Goal: Transaction & Acquisition: Purchase product/service

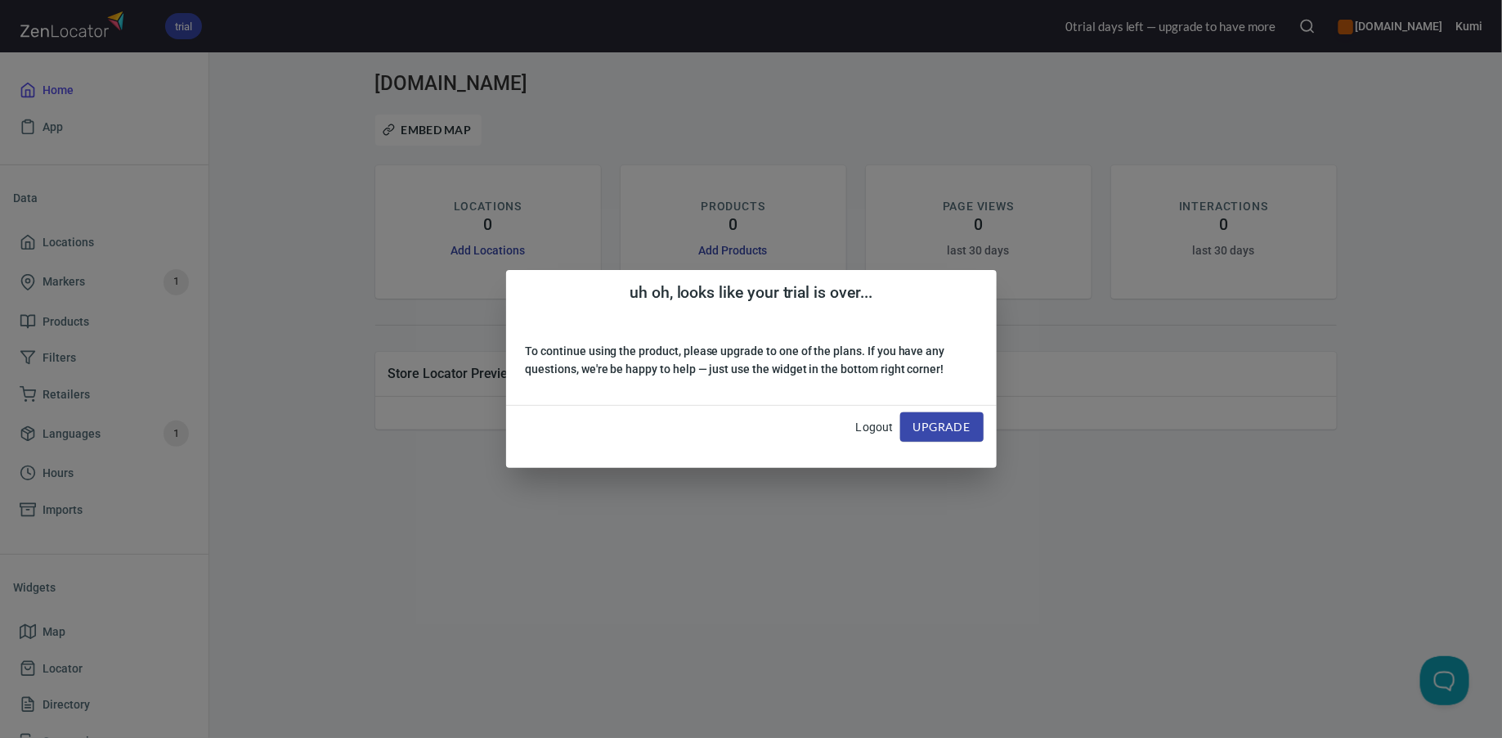
click at [944, 434] on span "Upgrade" at bounding box center [941, 427] width 57 height 20
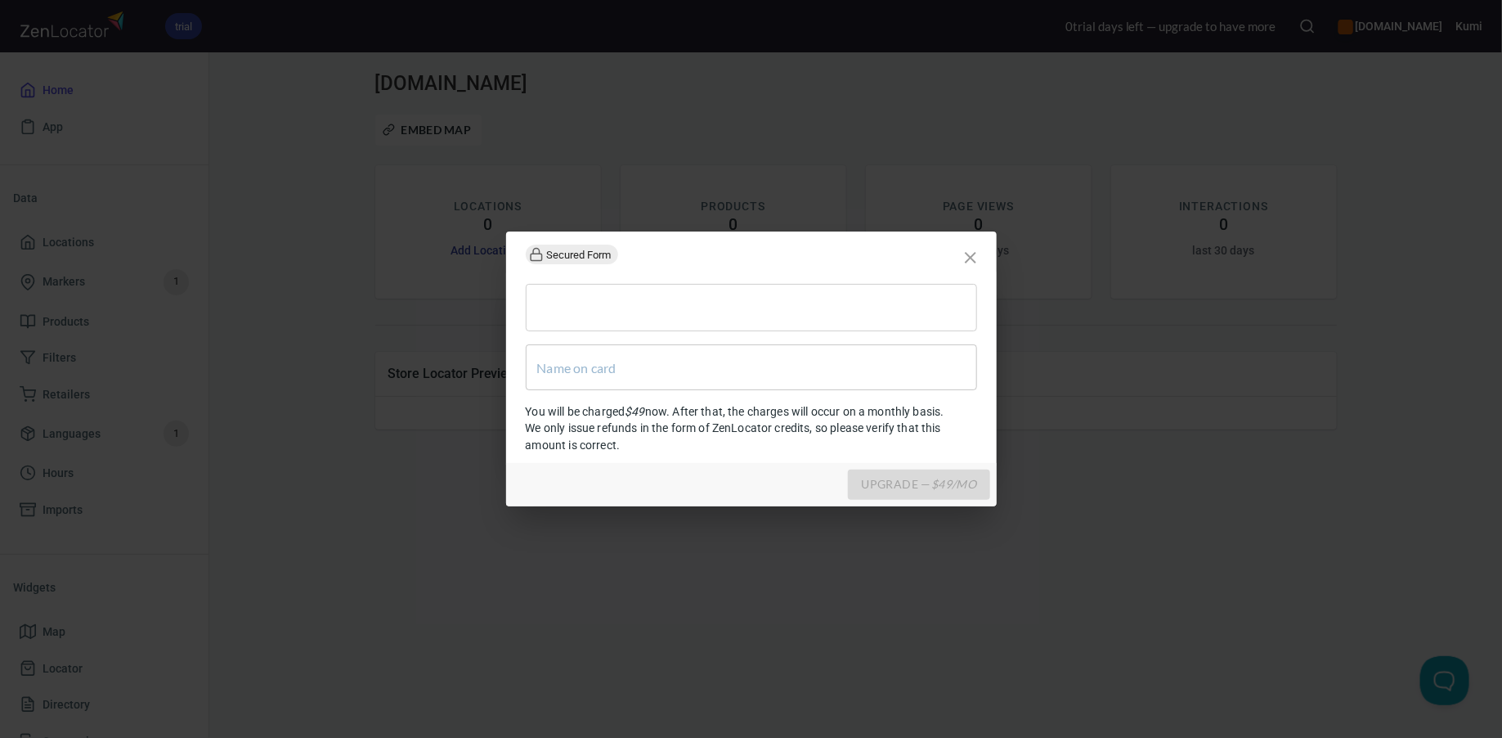
click at [828, 381] on input "text" at bounding box center [751, 367] width 451 height 46
click at [799, 323] on div at bounding box center [751, 307] width 451 height 47
click at [841, 375] on input "text" at bounding box center [751, 367] width 451 height 46
click at [972, 262] on icon "close" at bounding box center [971, 258] width 20 height 20
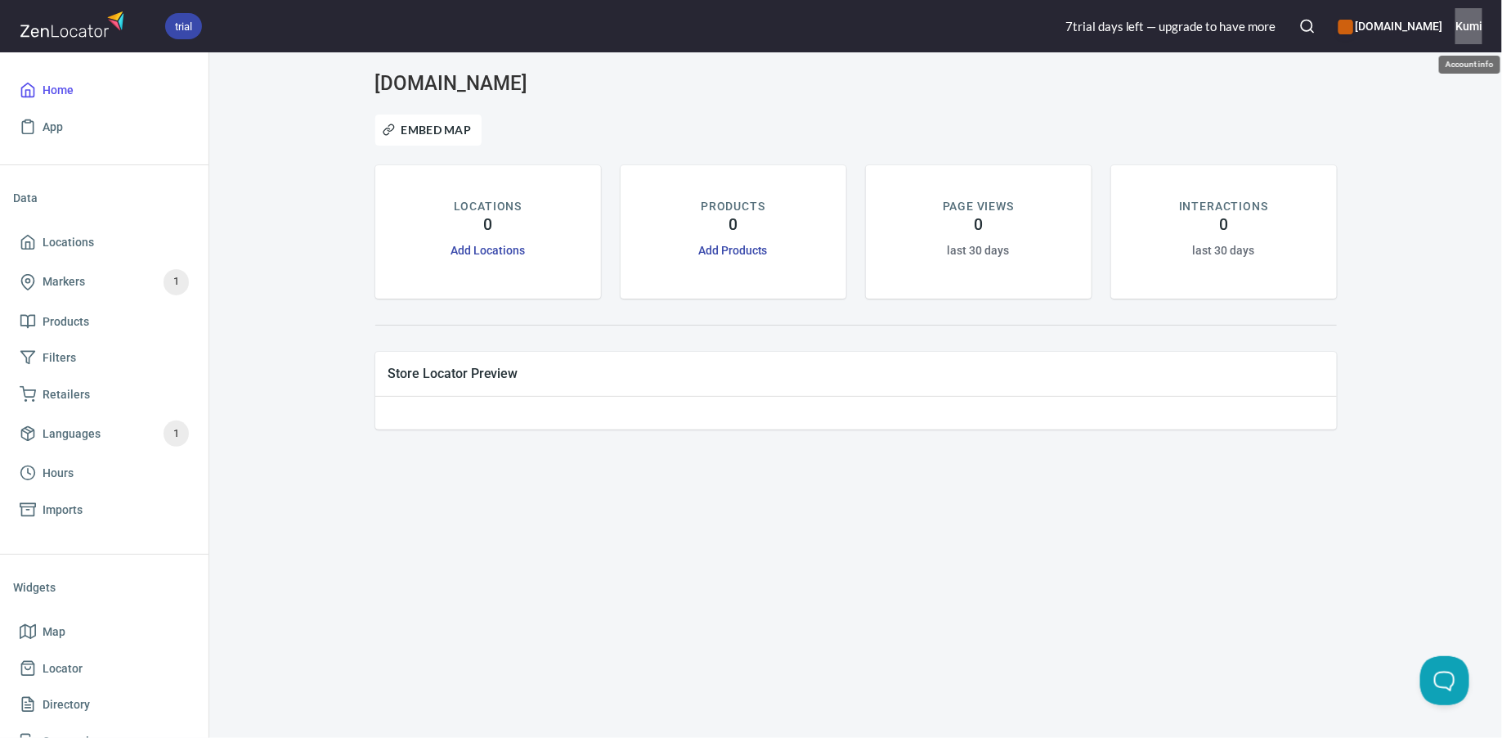
click at [1468, 26] on h6 "Kumi" at bounding box center [1469, 26] width 27 height 18
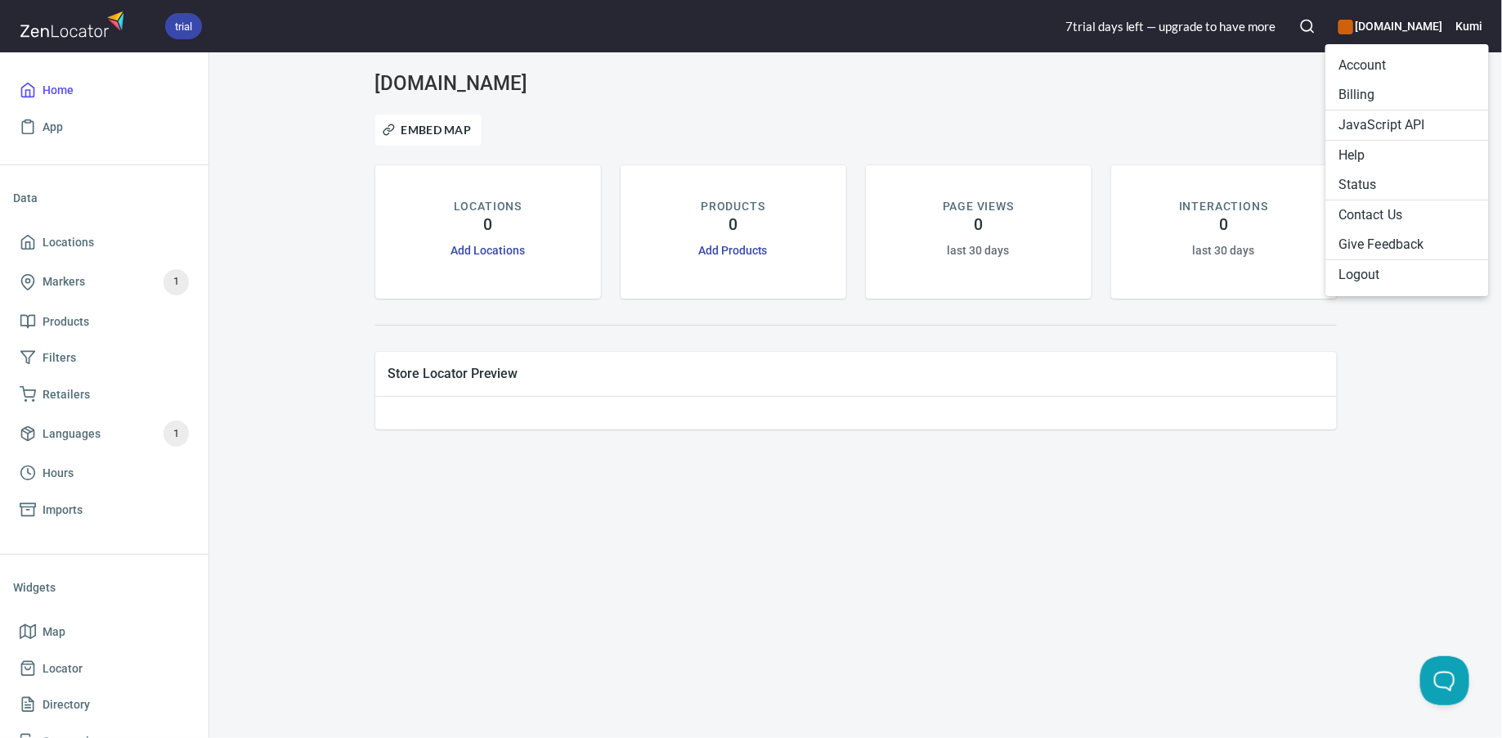
click at [1405, 87] on li "Billing" at bounding box center [1408, 94] width 164 height 29
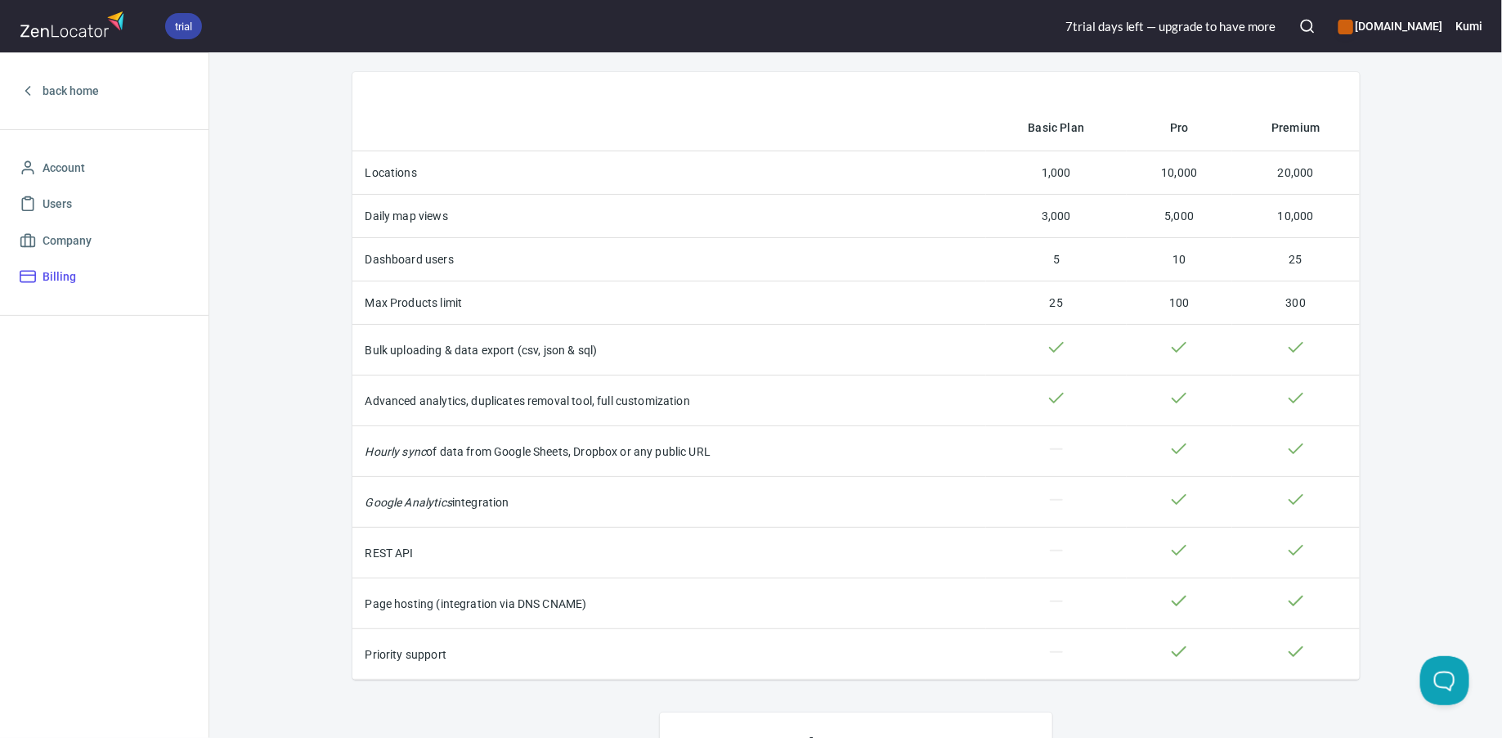
scroll to position [692, 0]
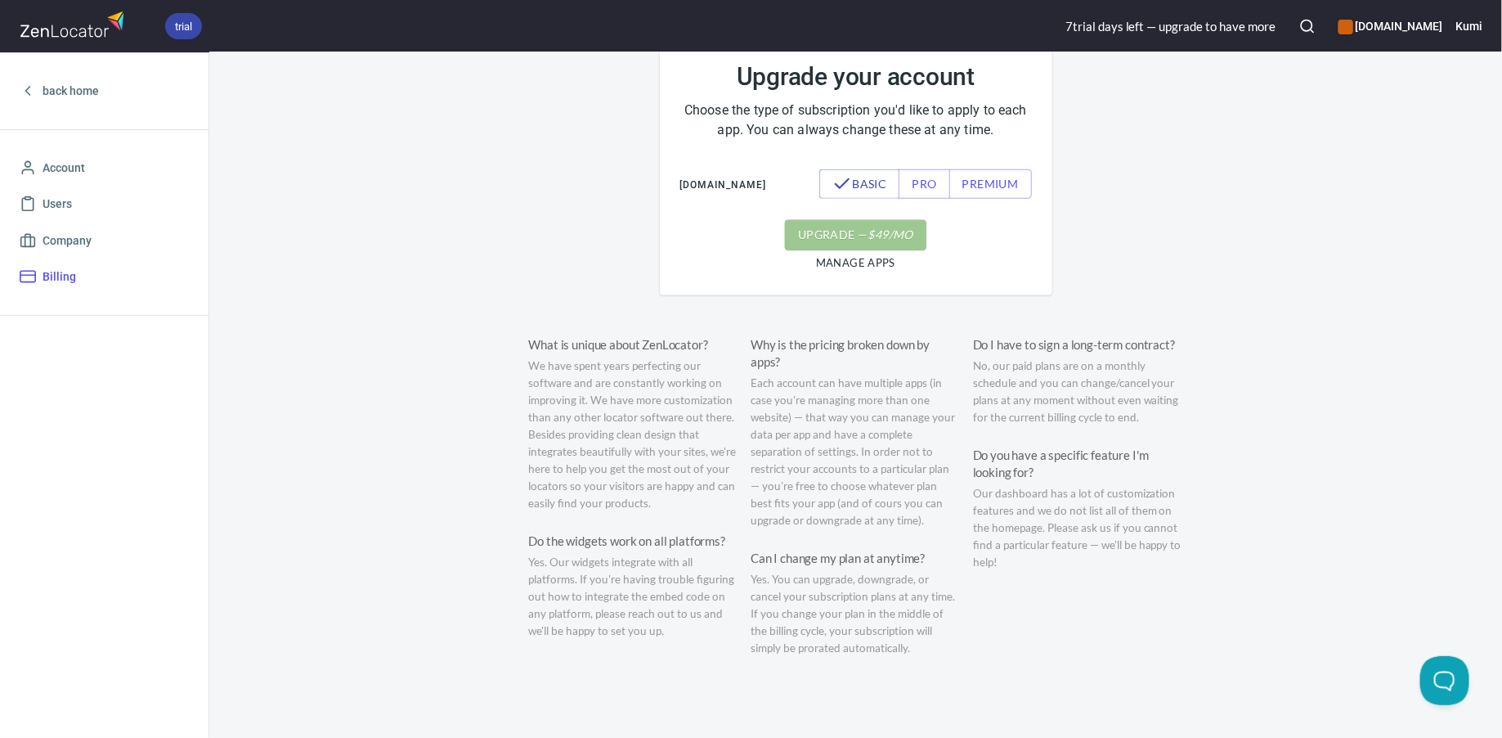
click at [850, 227] on span "upgrade — $ 49 /mo" at bounding box center [855, 235] width 115 height 20
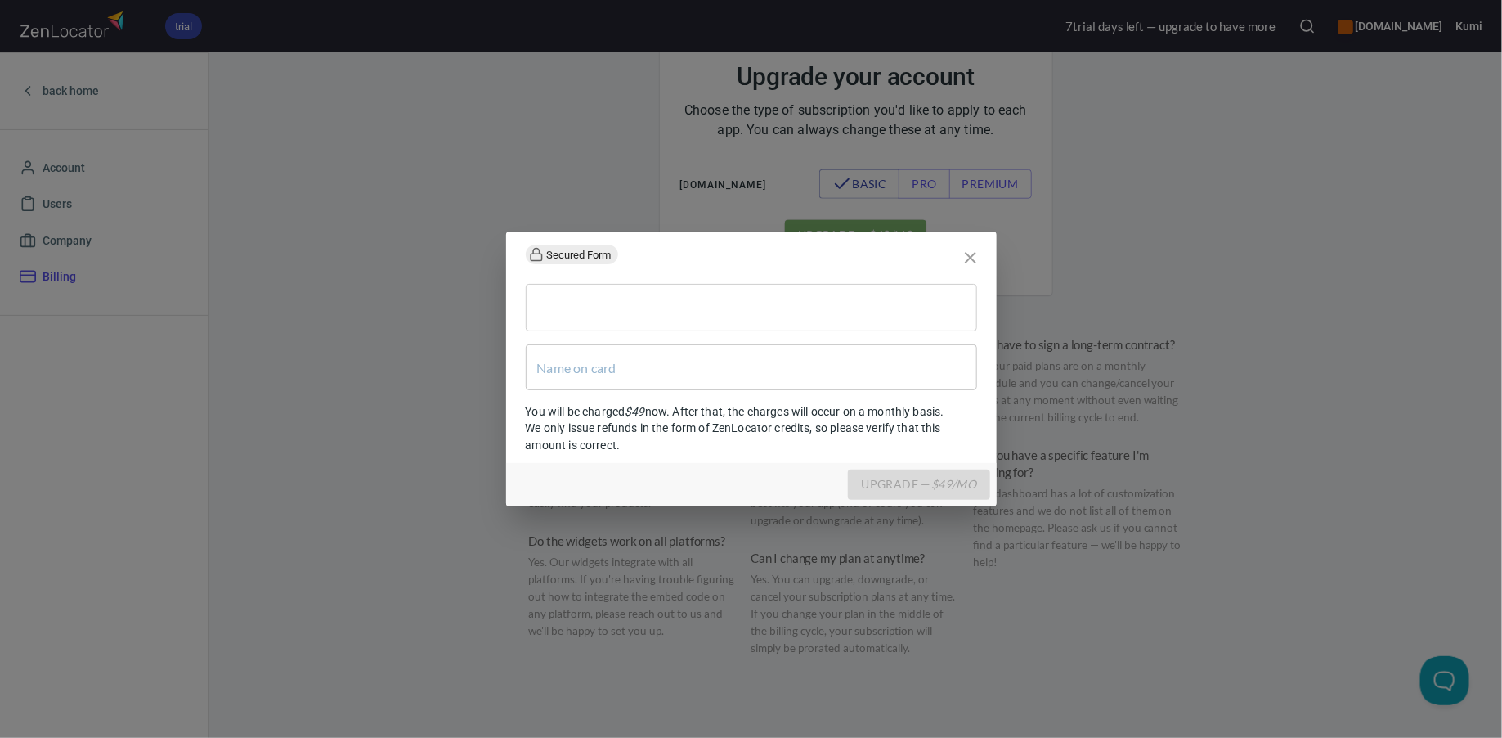
type input "Card G Holder"
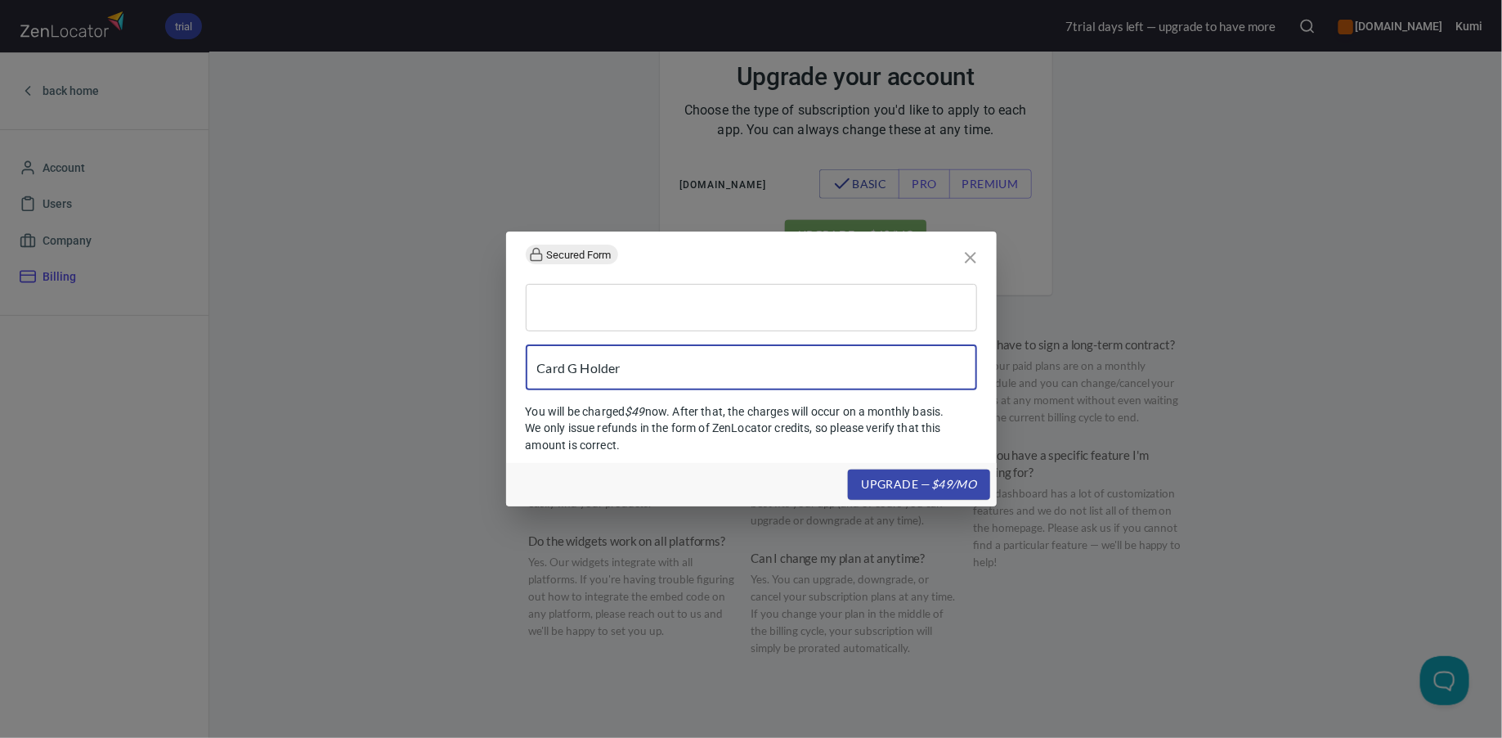
click at [727, 369] on input "Card G Holder" at bounding box center [751, 367] width 451 height 46
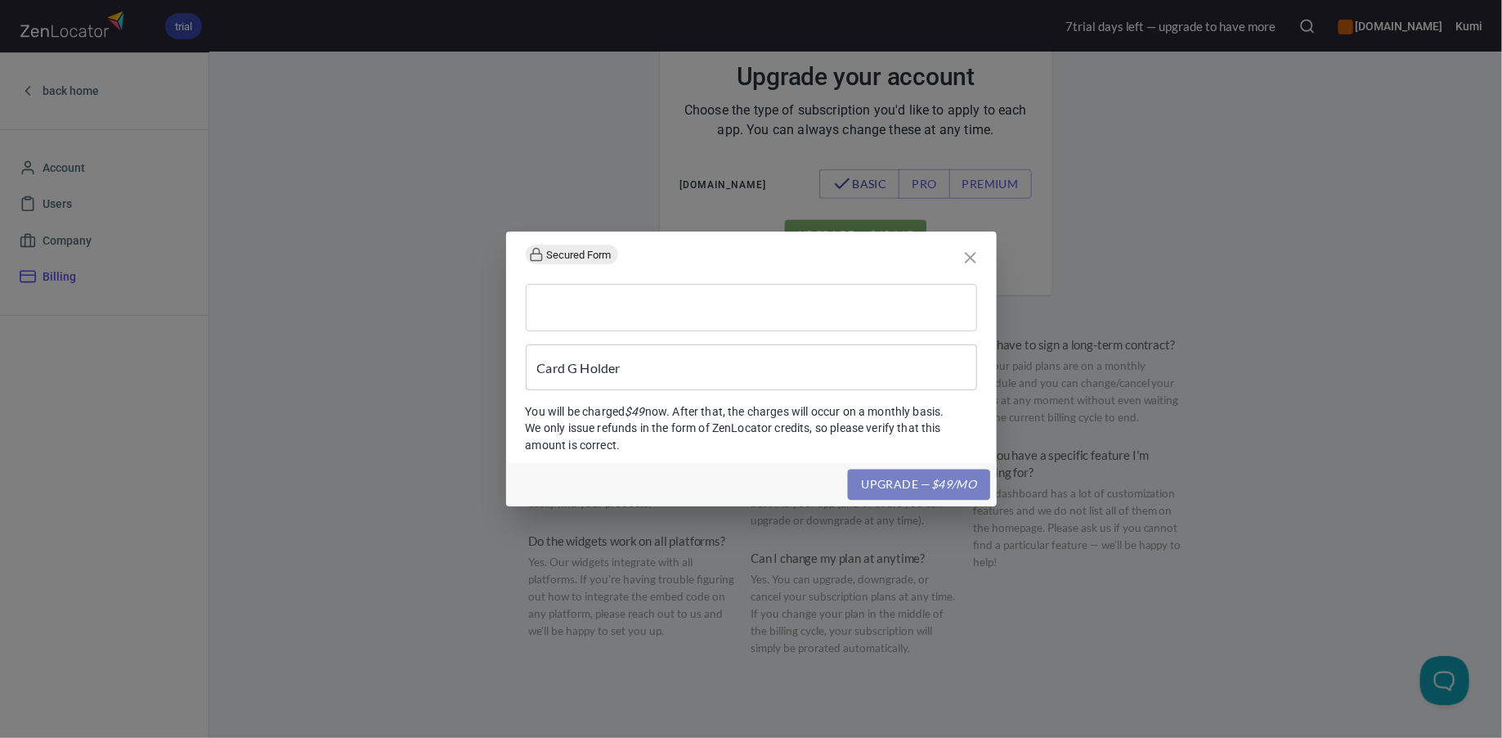
click at [900, 495] on button "upgrade — $ 49 /mo" at bounding box center [918, 484] width 141 height 30
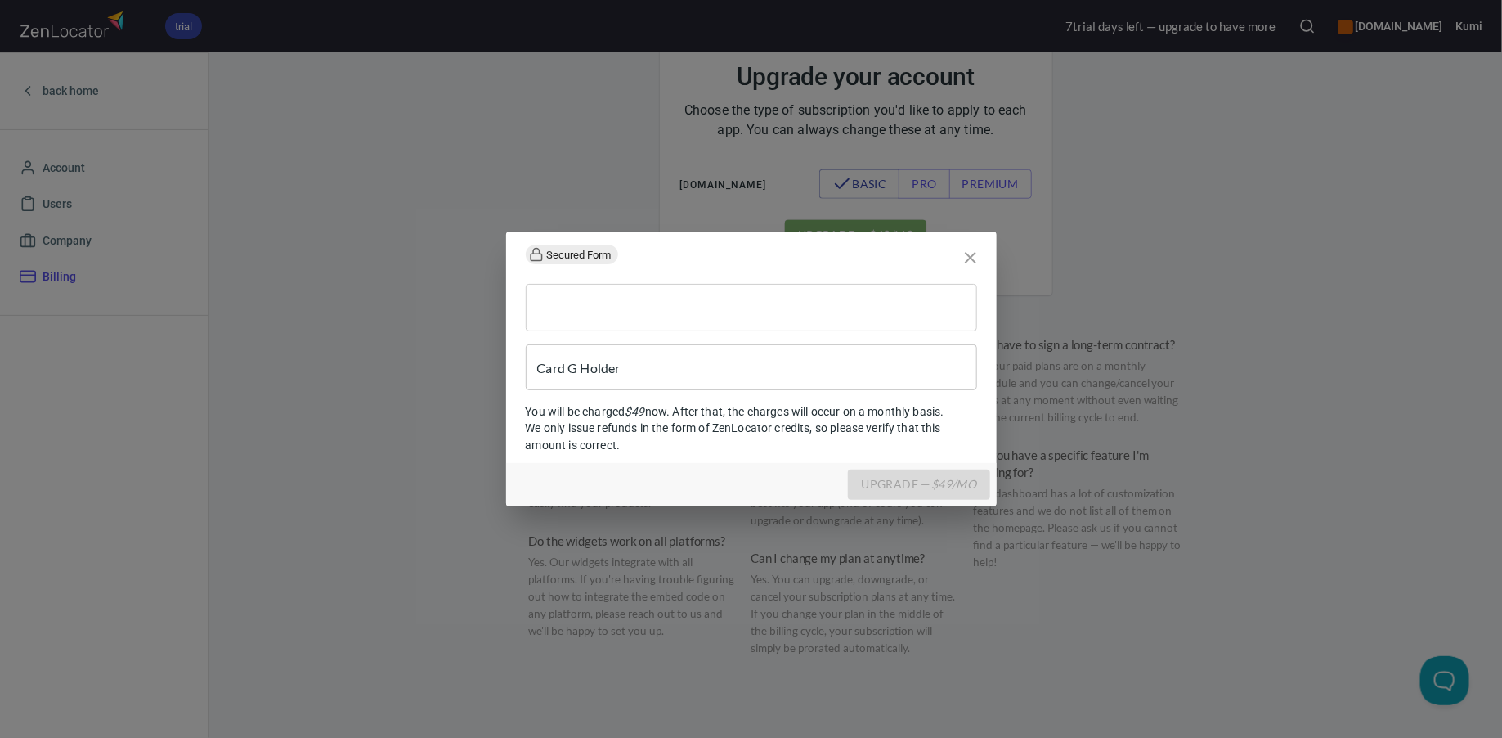
click at [972, 260] on icon "close" at bounding box center [970, 257] width 11 height 11
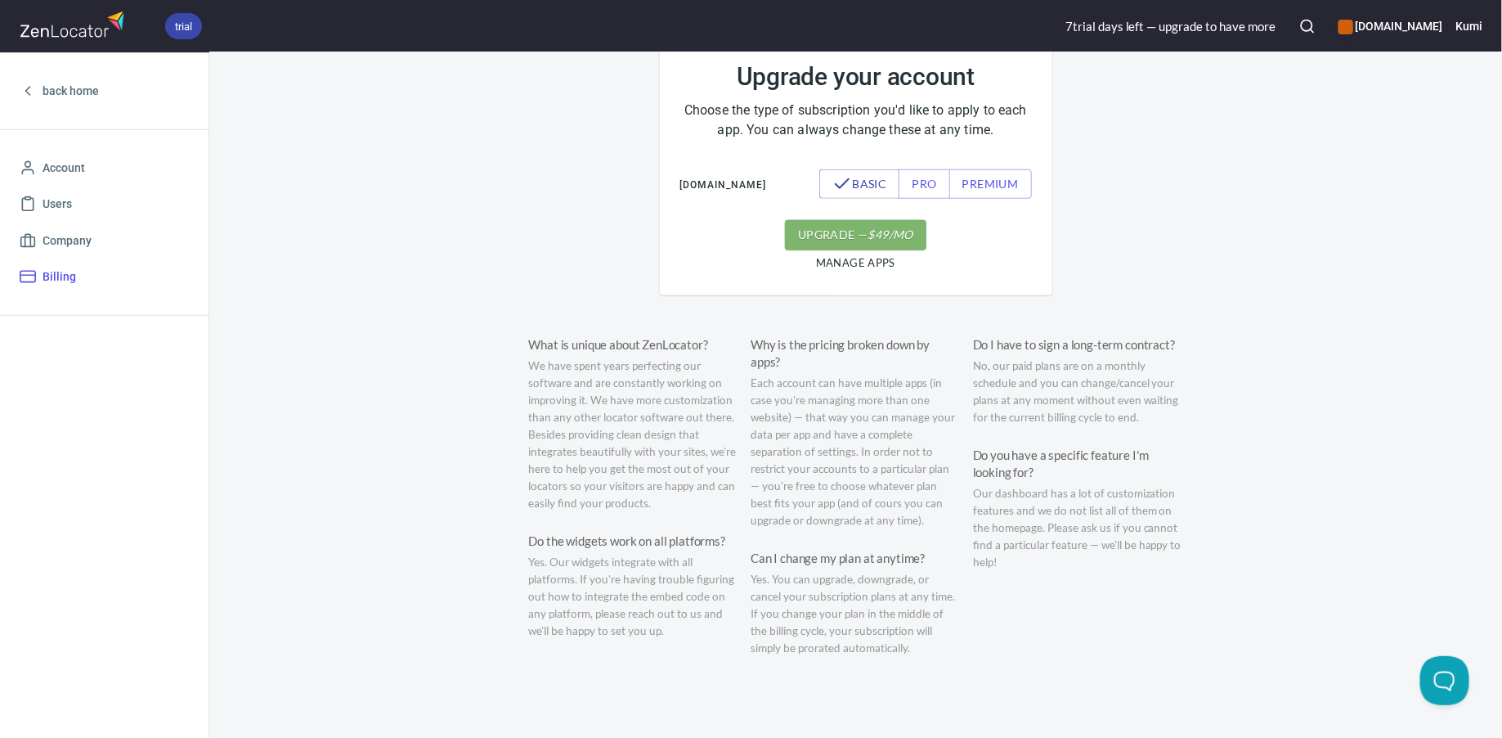
click at [1466, 20] on h6 "Kumi" at bounding box center [1469, 26] width 27 height 18
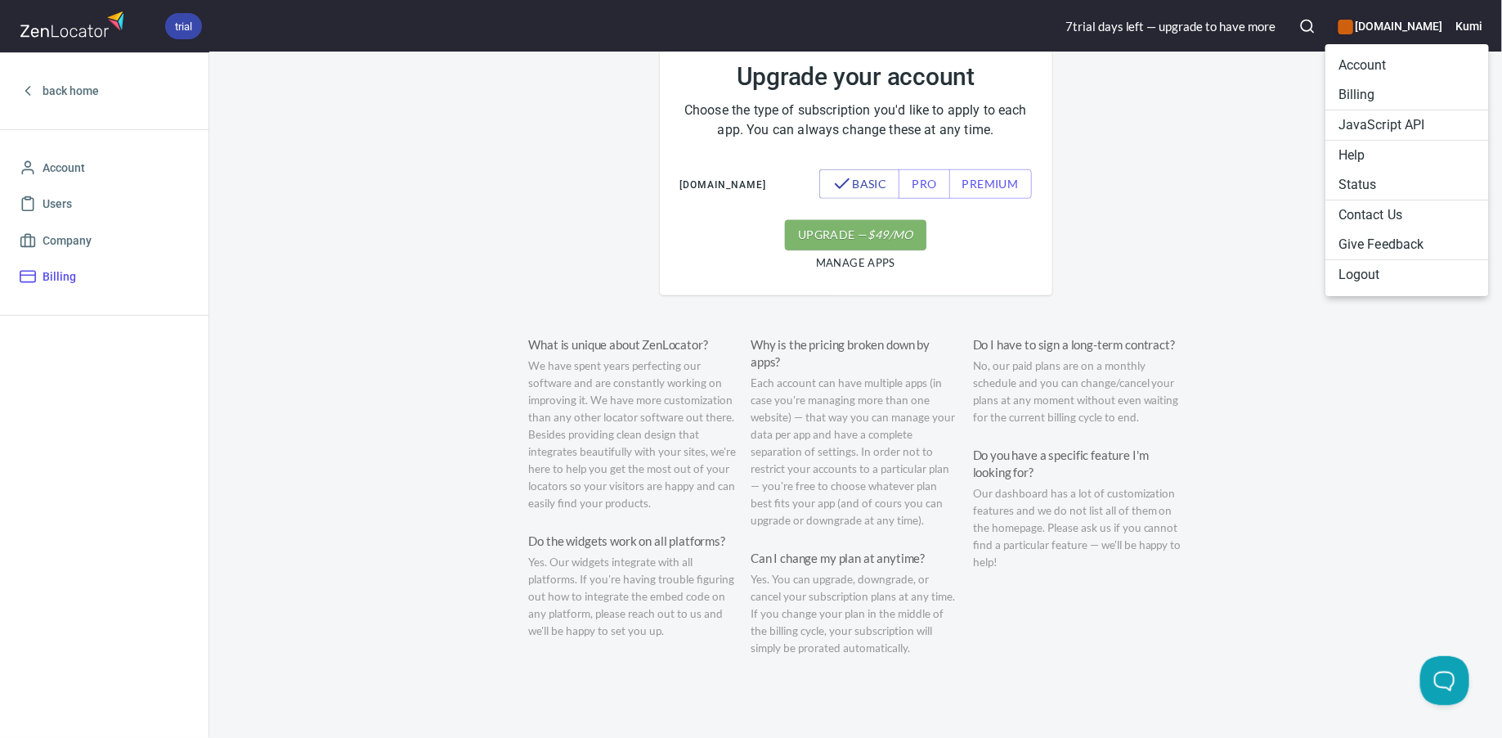
click at [1393, 69] on li "Account" at bounding box center [1408, 65] width 164 height 29
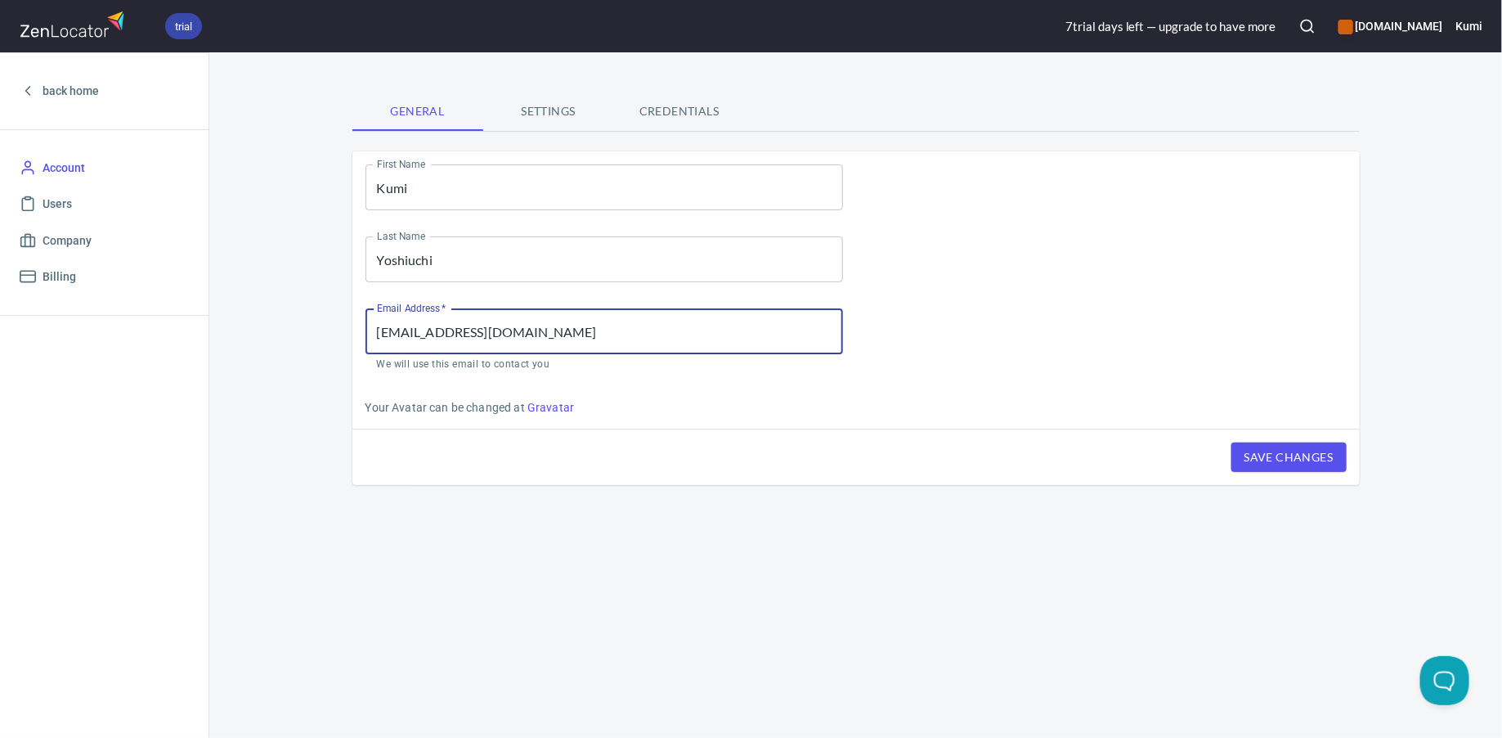
drag, startPoint x: 600, startPoint y: 331, endPoint x: 361, endPoint y: 328, distance: 239.6
click at [361, 328] on div "Email Address   * [EMAIL_ADDRESS][DOMAIN_NAME] Email Address * We will use this…" at bounding box center [604, 340] width 504 height 91
click at [82, 86] on span "back home" at bounding box center [71, 91] width 56 height 20
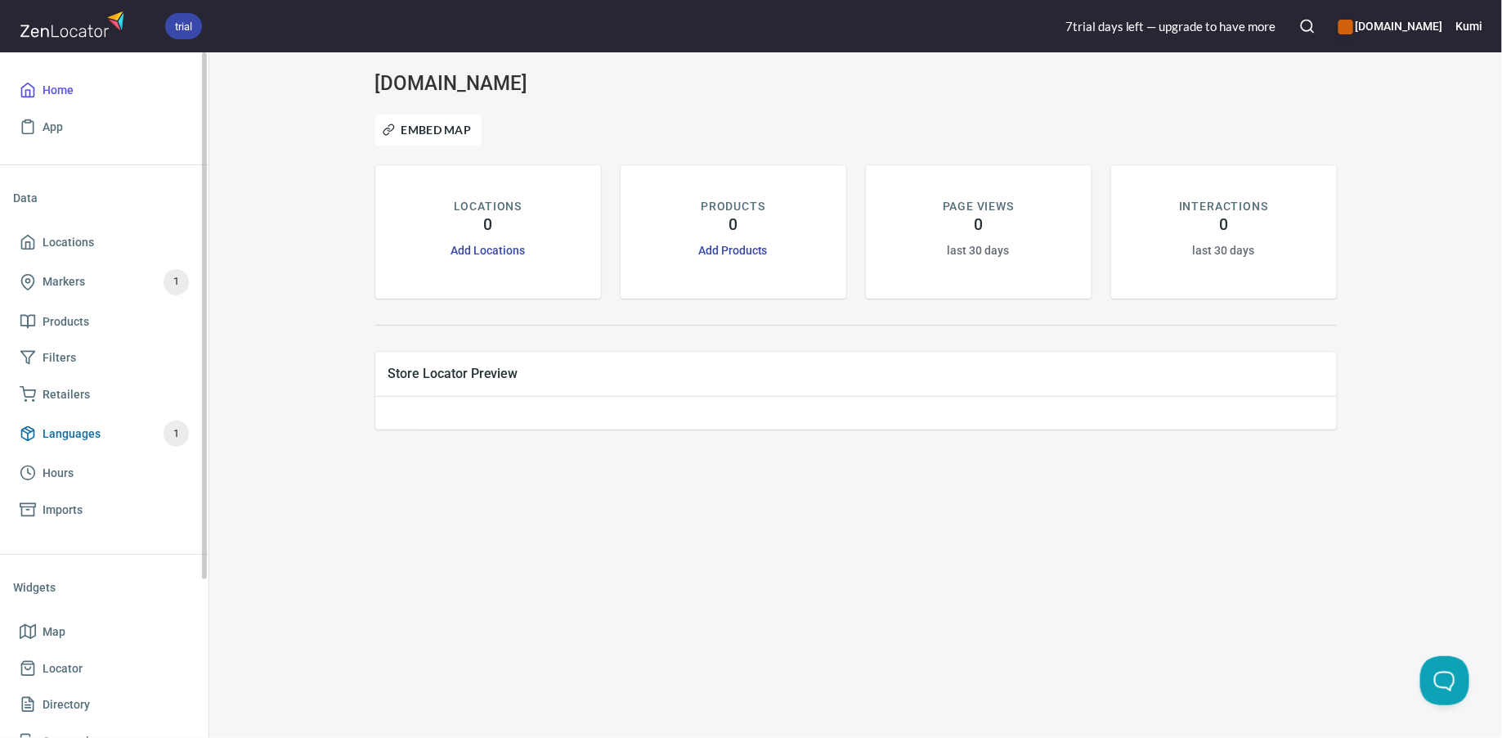
click at [121, 433] on span "Languages 1" at bounding box center [104, 433] width 169 height 26
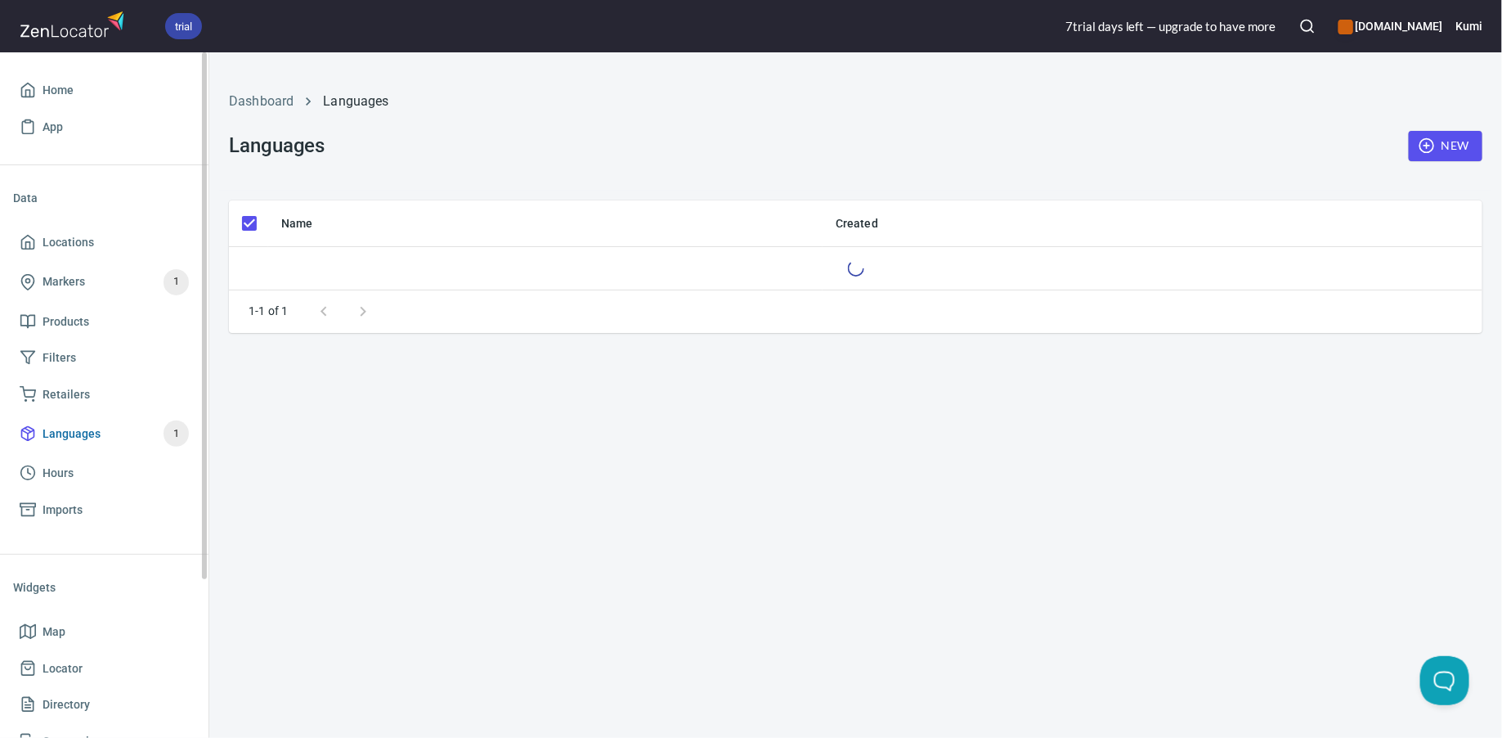
checkbox input "false"
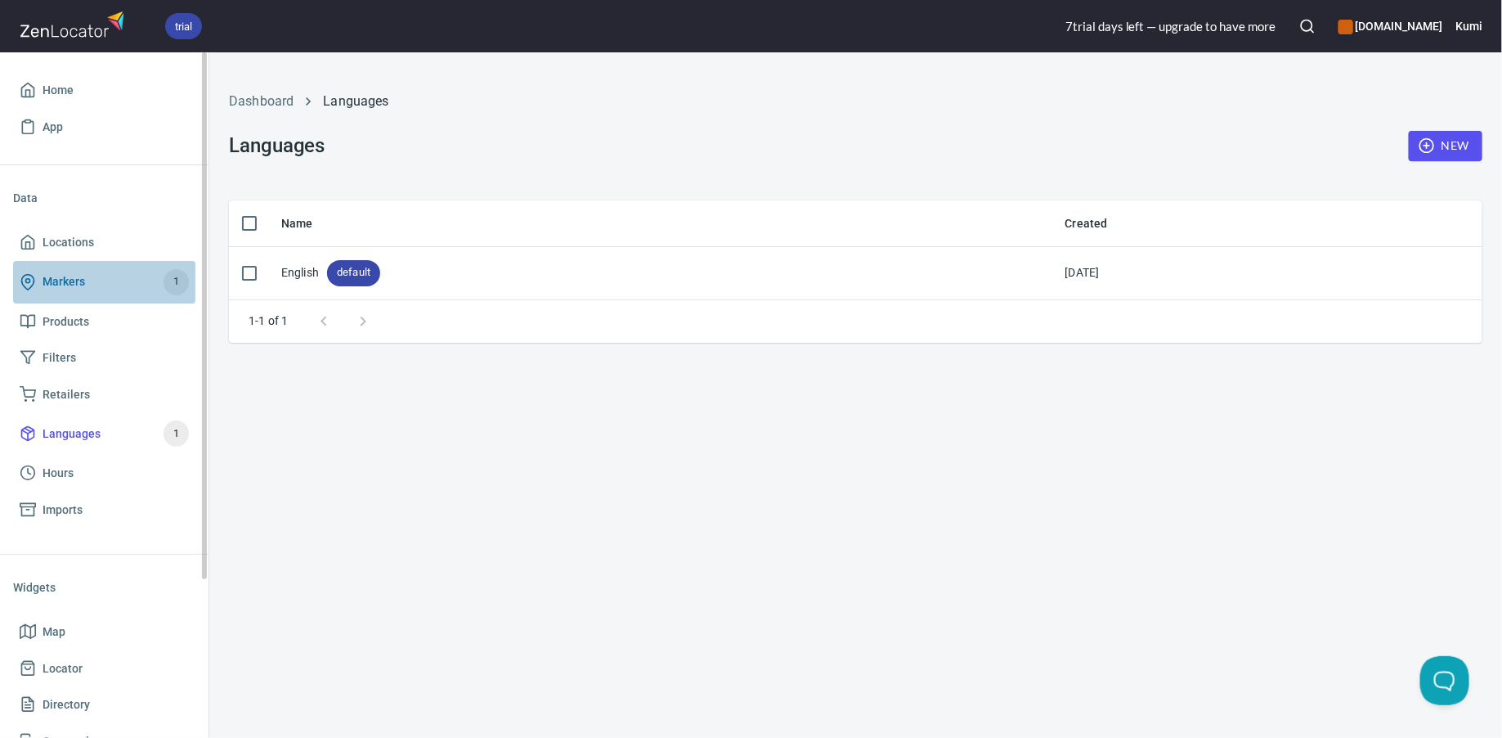
click at [101, 285] on span "Markers 1" at bounding box center [104, 282] width 169 height 26
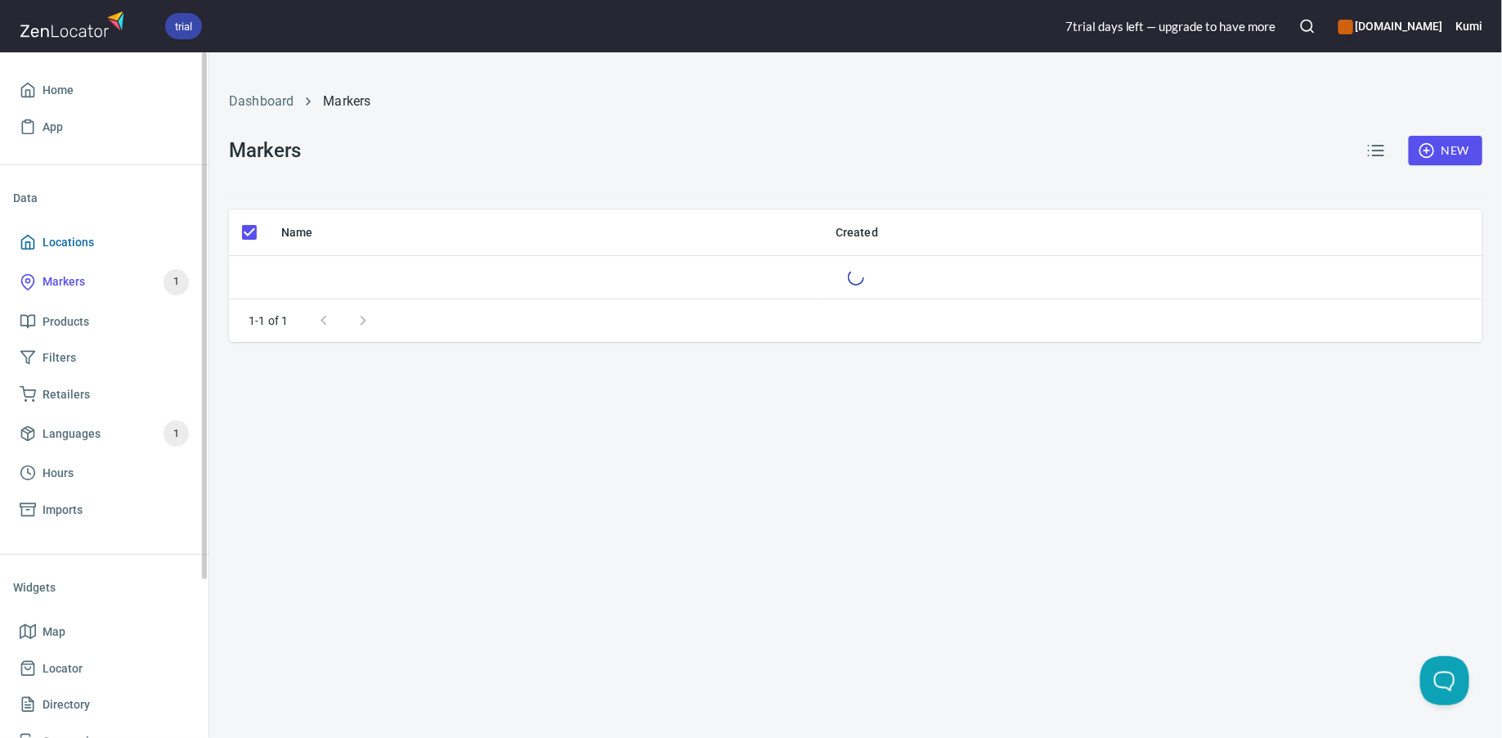
checkbox input "false"
click at [101, 252] on span "Locations" at bounding box center [104, 242] width 169 height 20
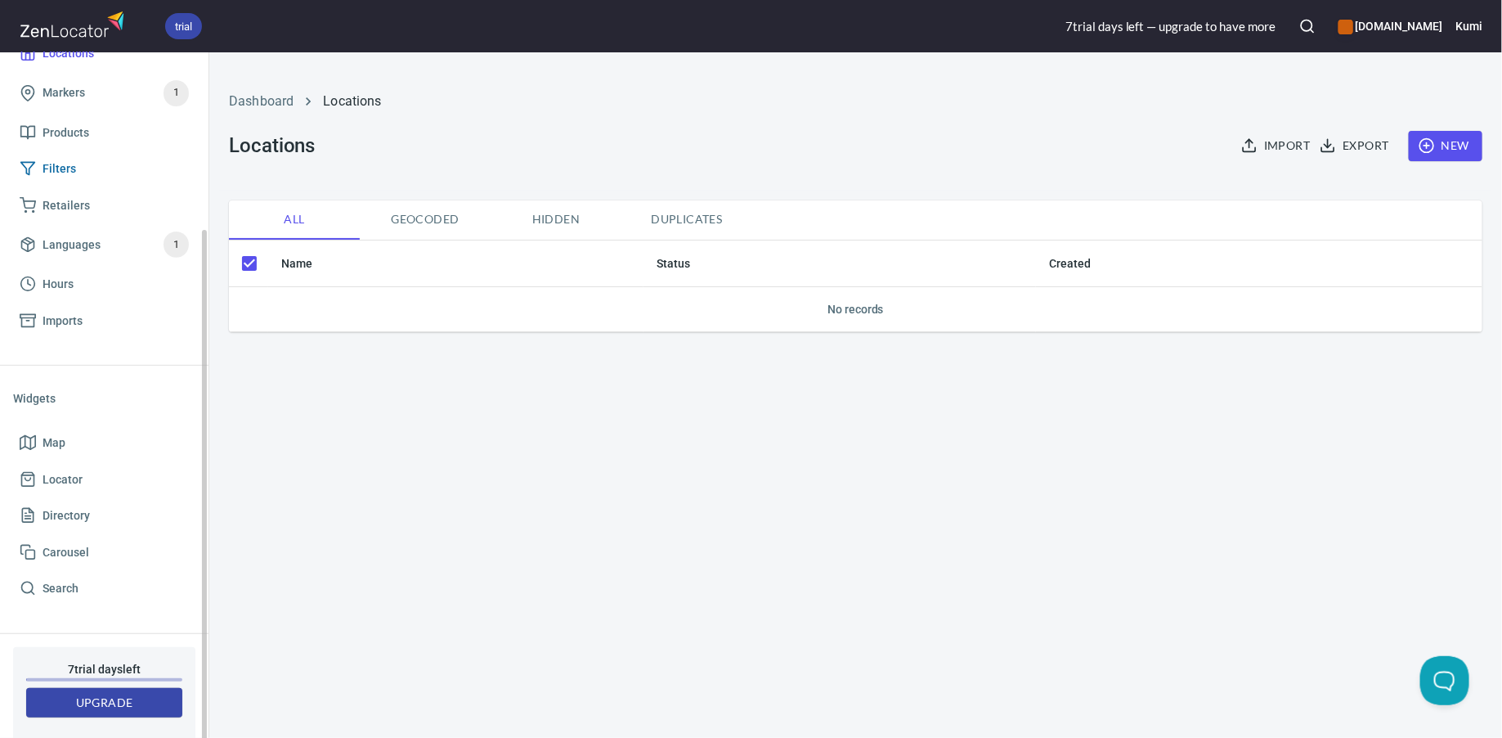
scroll to position [207, 0]
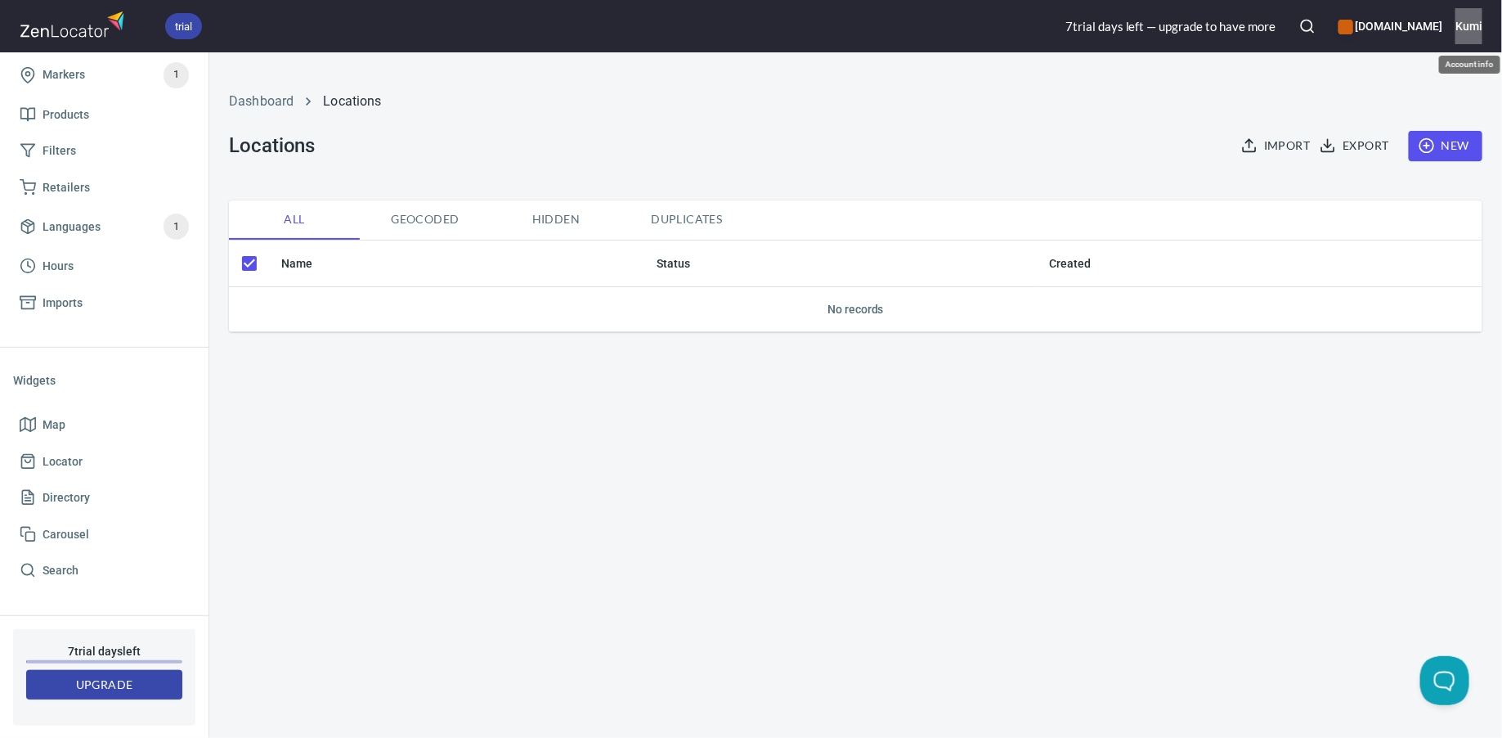
click at [1481, 28] on h6 "Kumi" at bounding box center [1469, 26] width 27 height 18
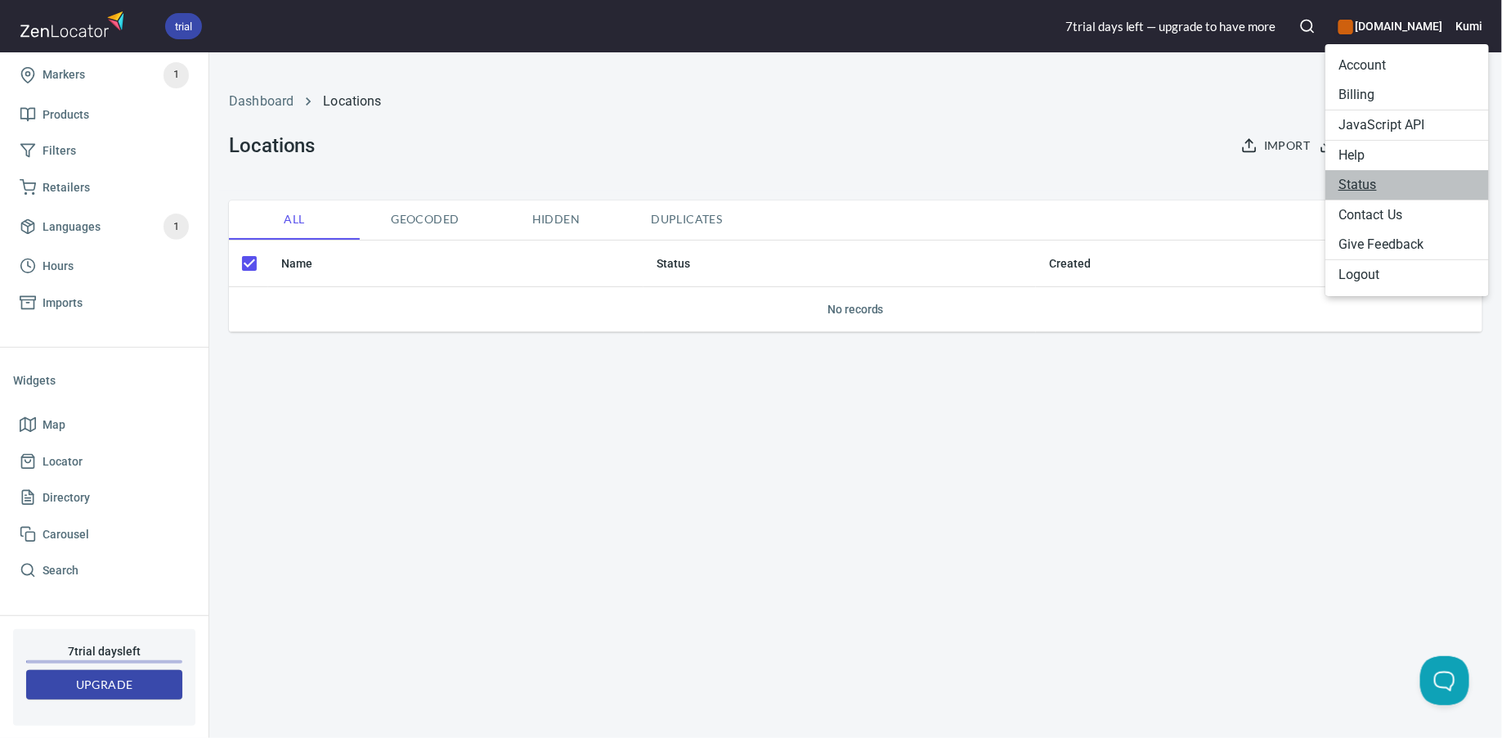
click at [1366, 191] on link "Status" at bounding box center [1408, 184] width 164 height 29
click at [1061, 424] on div at bounding box center [751, 369] width 1502 height 738
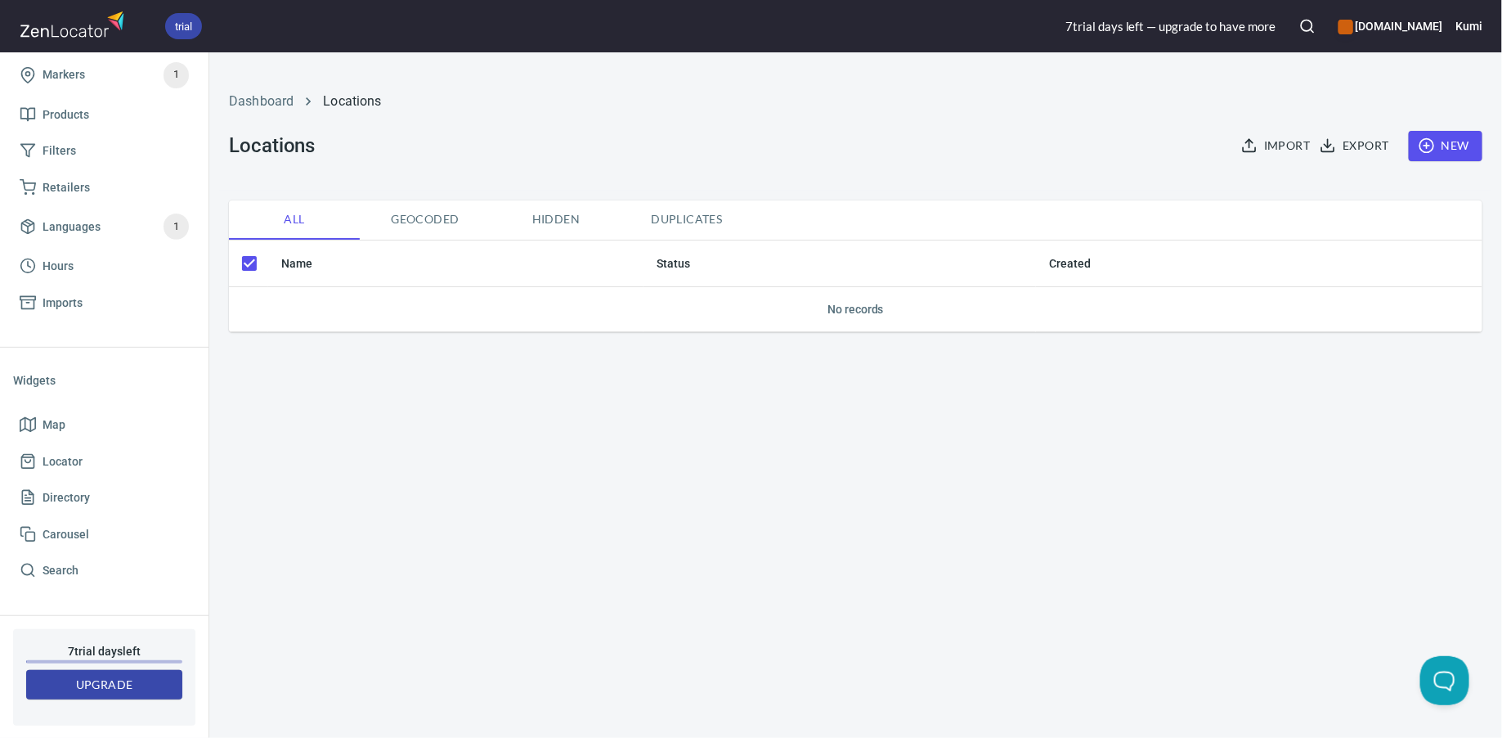
click at [1469, 27] on h6 "Kumi" at bounding box center [1469, 26] width 27 height 18
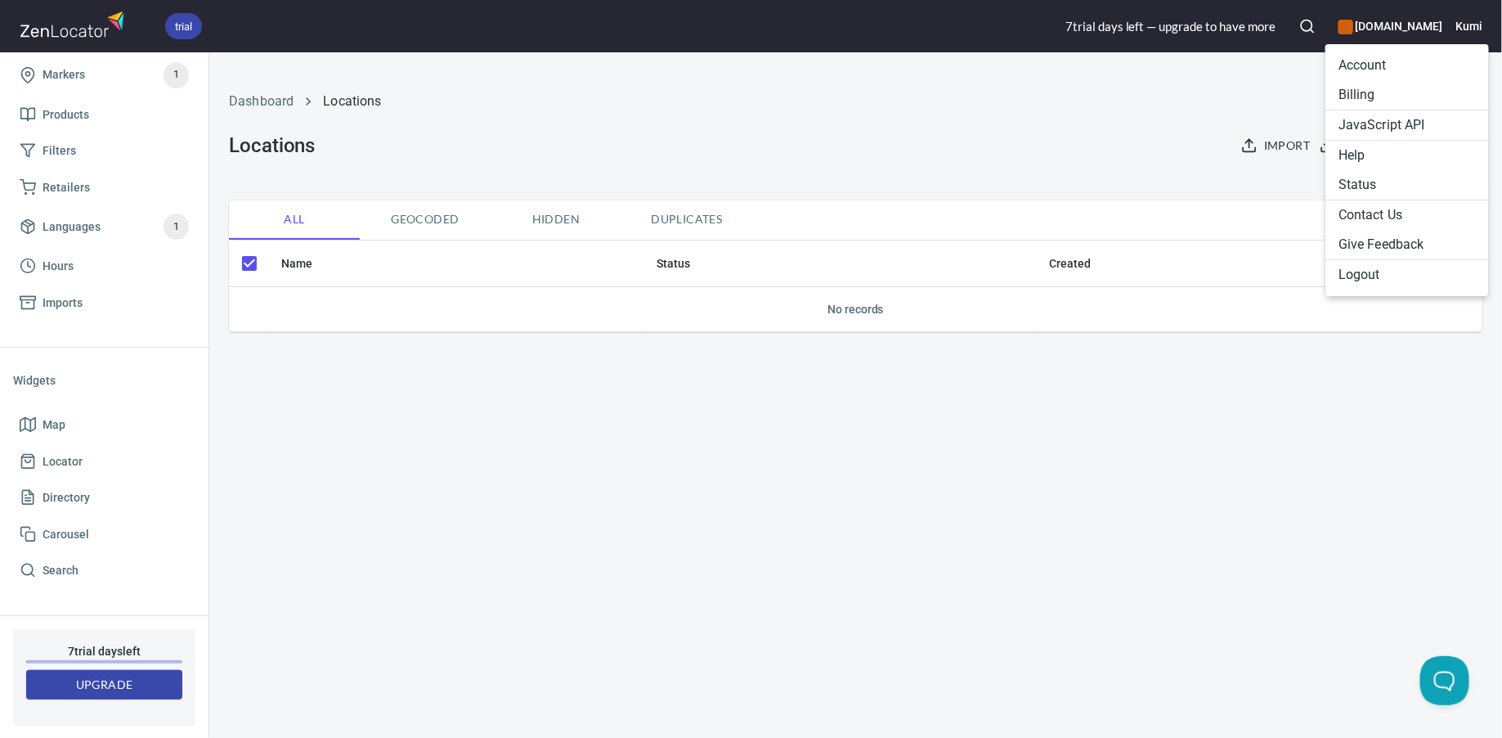
click at [1393, 279] on li "Logout" at bounding box center [1408, 274] width 164 height 29
